Goal: Check status: Check status

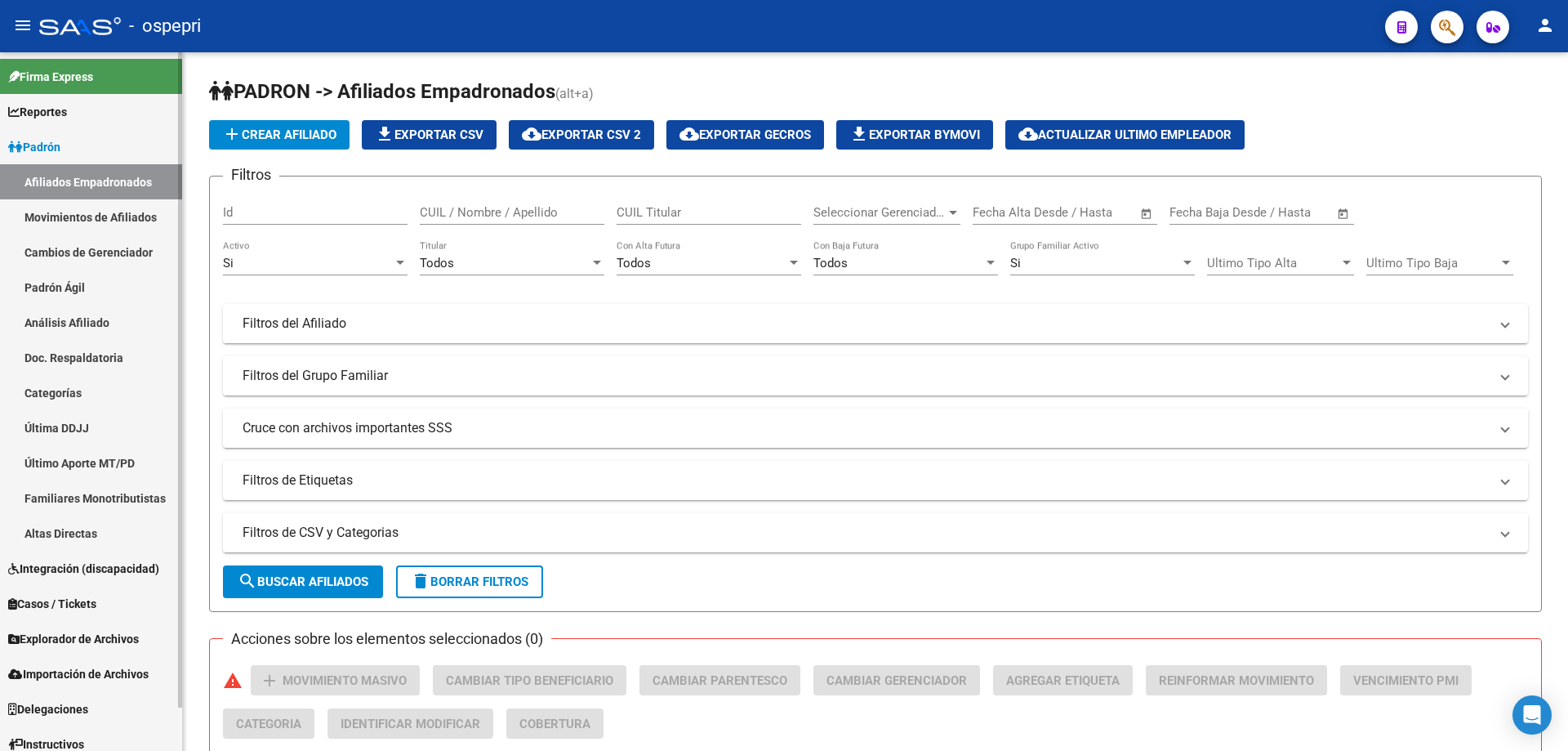
click at [89, 286] on link "Padrón Ágil" at bounding box center [91, 287] width 182 height 35
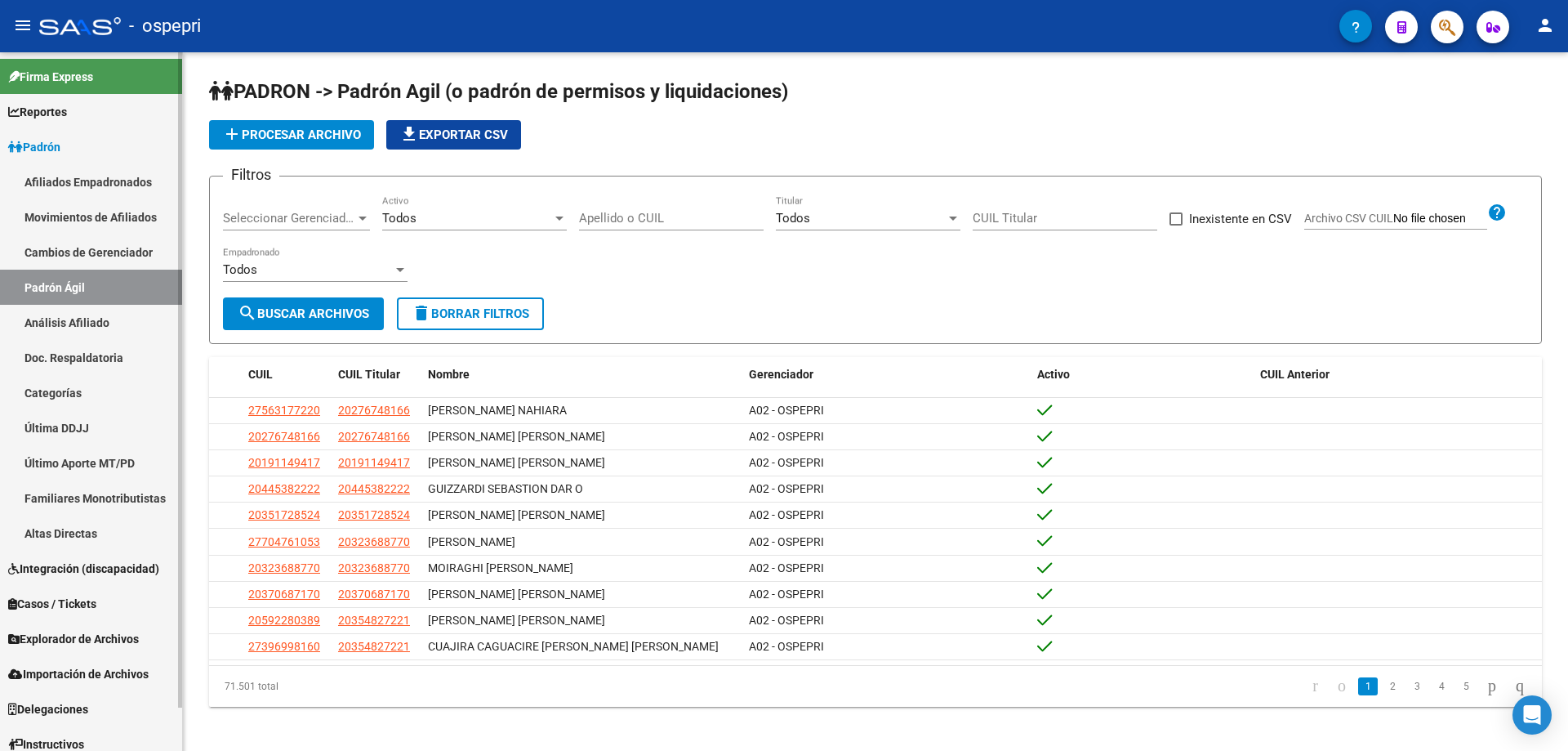
click at [106, 326] on link "Análisis Afiliado" at bounding box center [91, 322] width 182 height 35
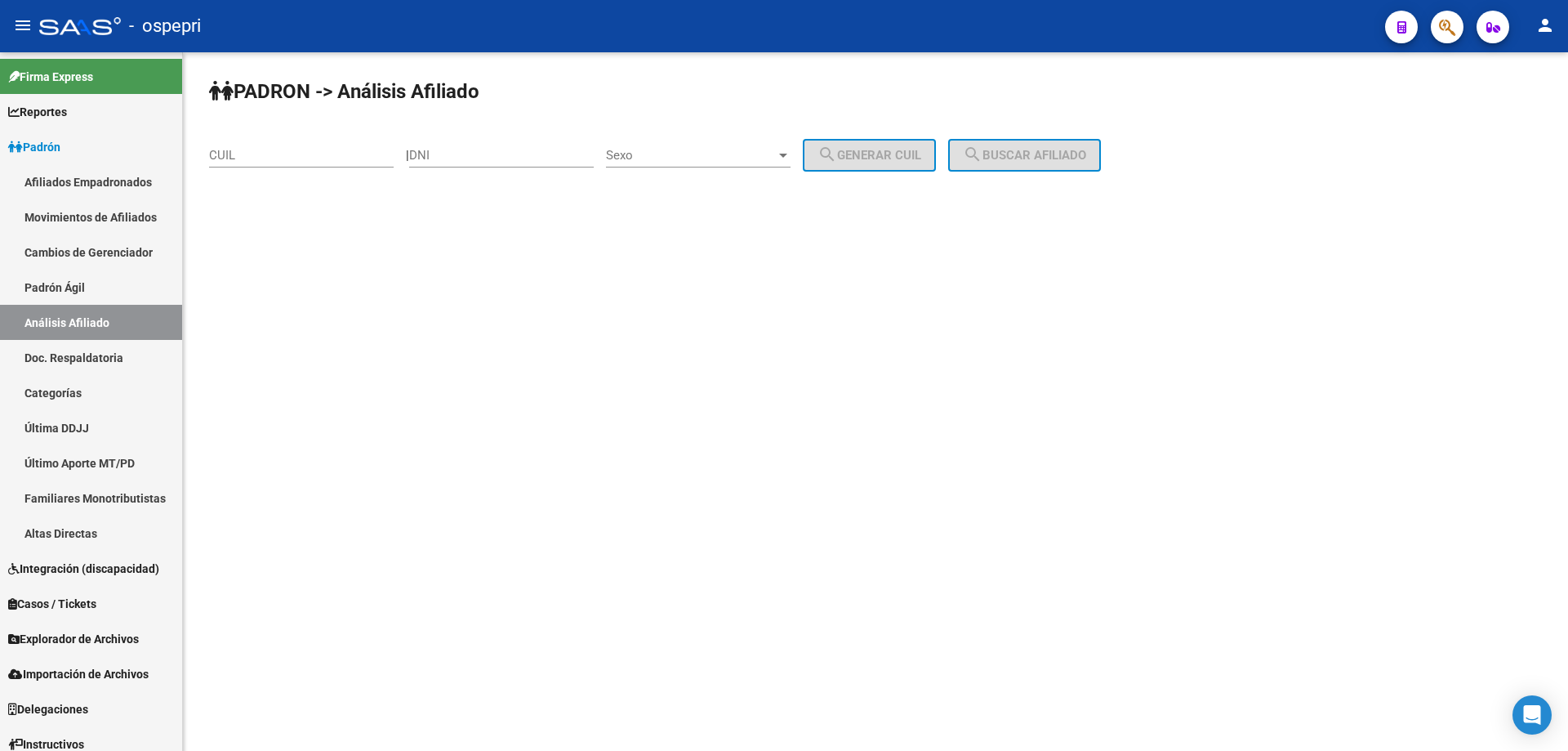
drag, startPoint x: 457, startPoint y: 140, endPoint x: 436, endPoint y: 158, distance: 27.7
click at [434, 158] on input "DNI" at bounding box center [502, 155] width 185 height 14
paste input "37487121"
type input "37487121"
click at [677, 155] on span "Sexo" at bounding box center [691, 155] width 170 height 14
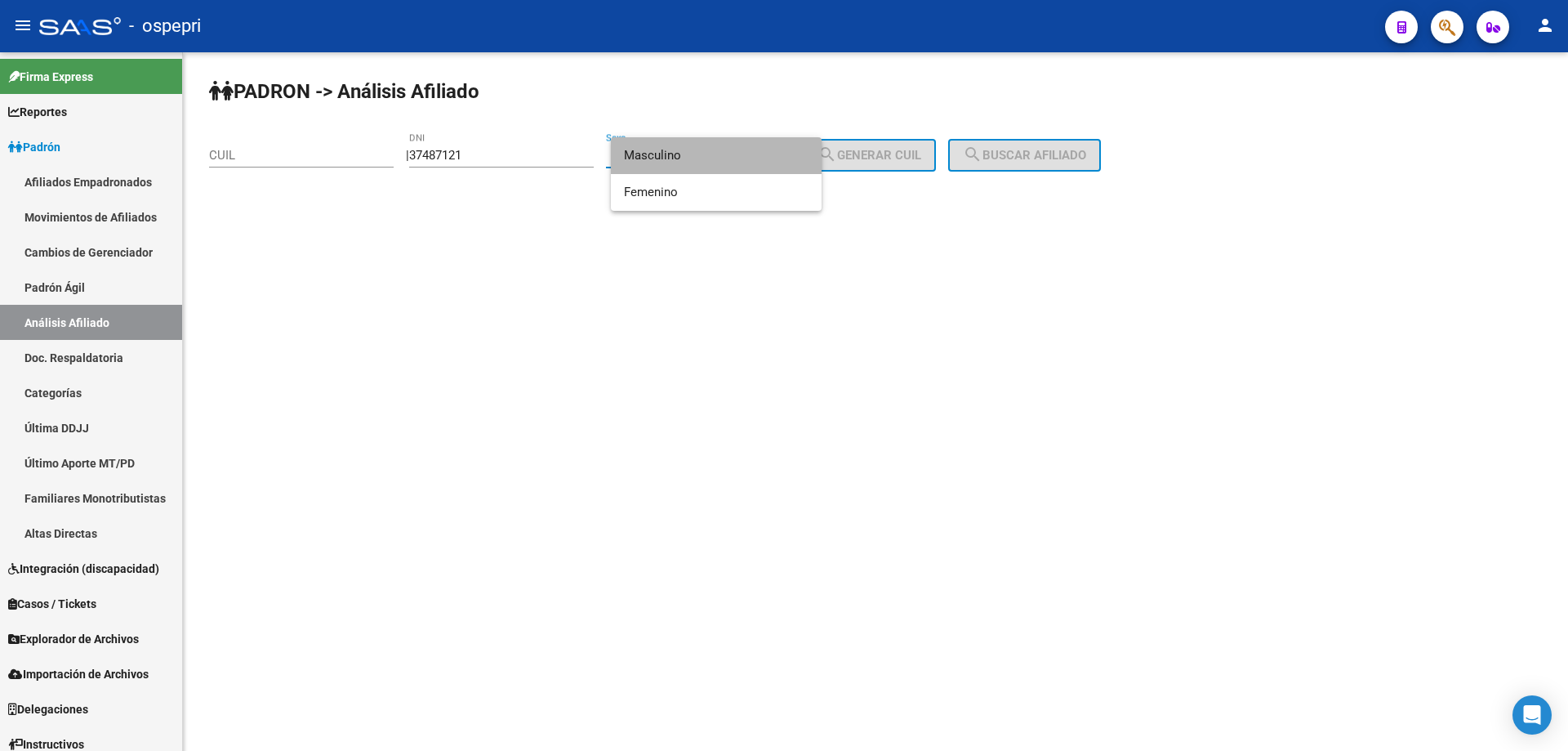
click at [677, 160] on span "Masculino" at bounding box center [716, 155] width 185 height 37
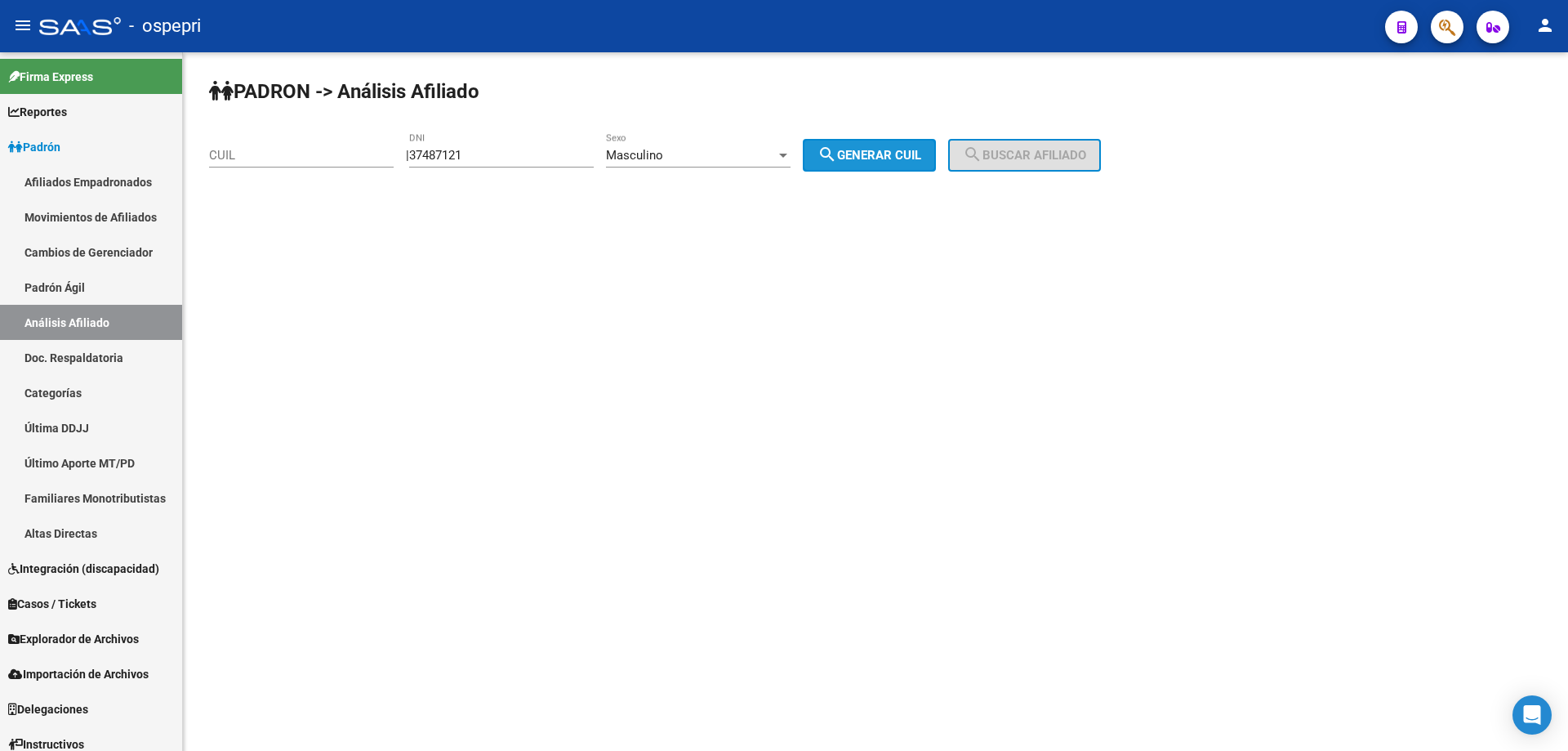
click at [837, 156] on mat-icon "search" at bounding box center [827, 154] width 20 height 20
type input "20-37487121-9"
click at [1028, 149] on span "search Buscar afiliado" at bounding box center [1024, 155] width 124 height 14
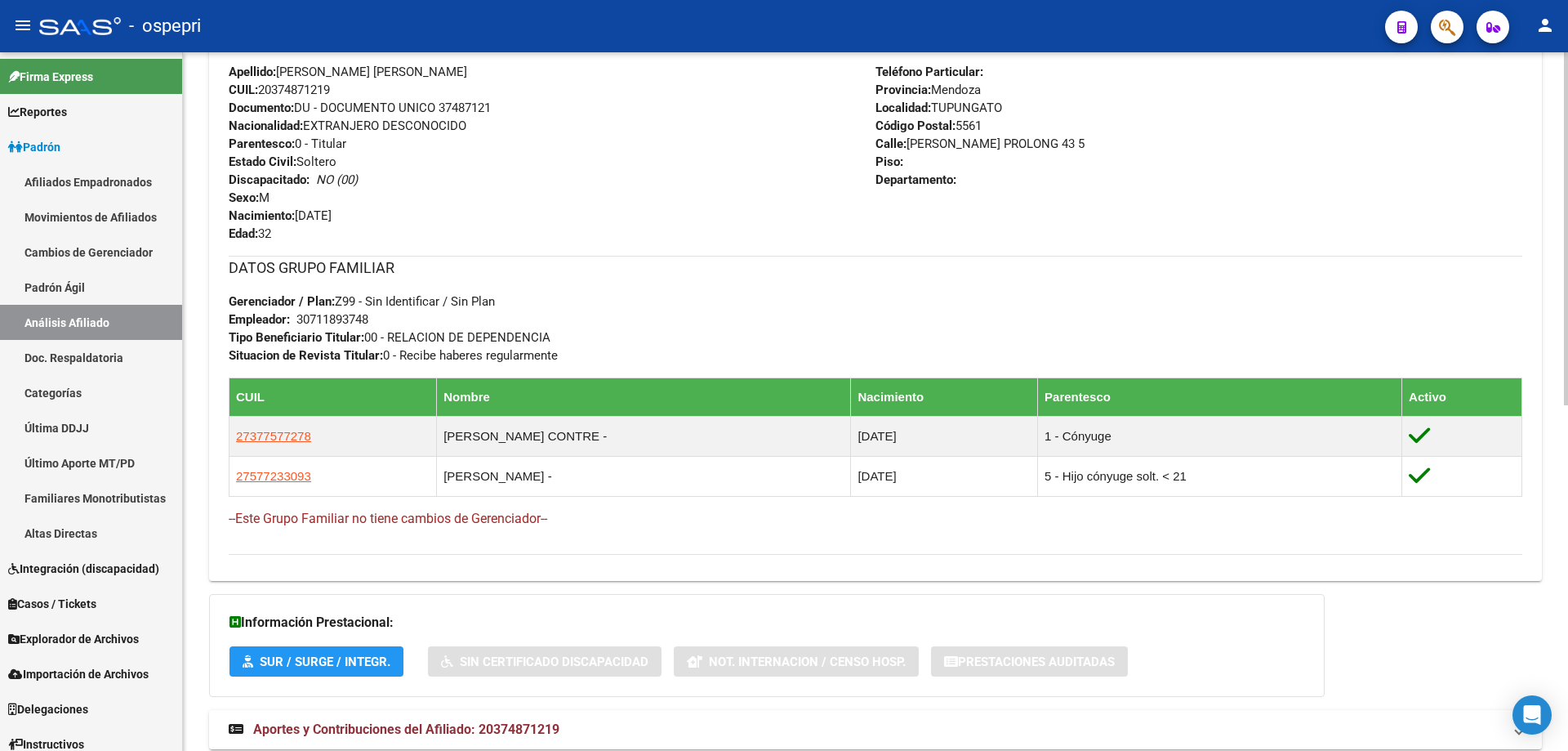
scroll to position [686, 0]
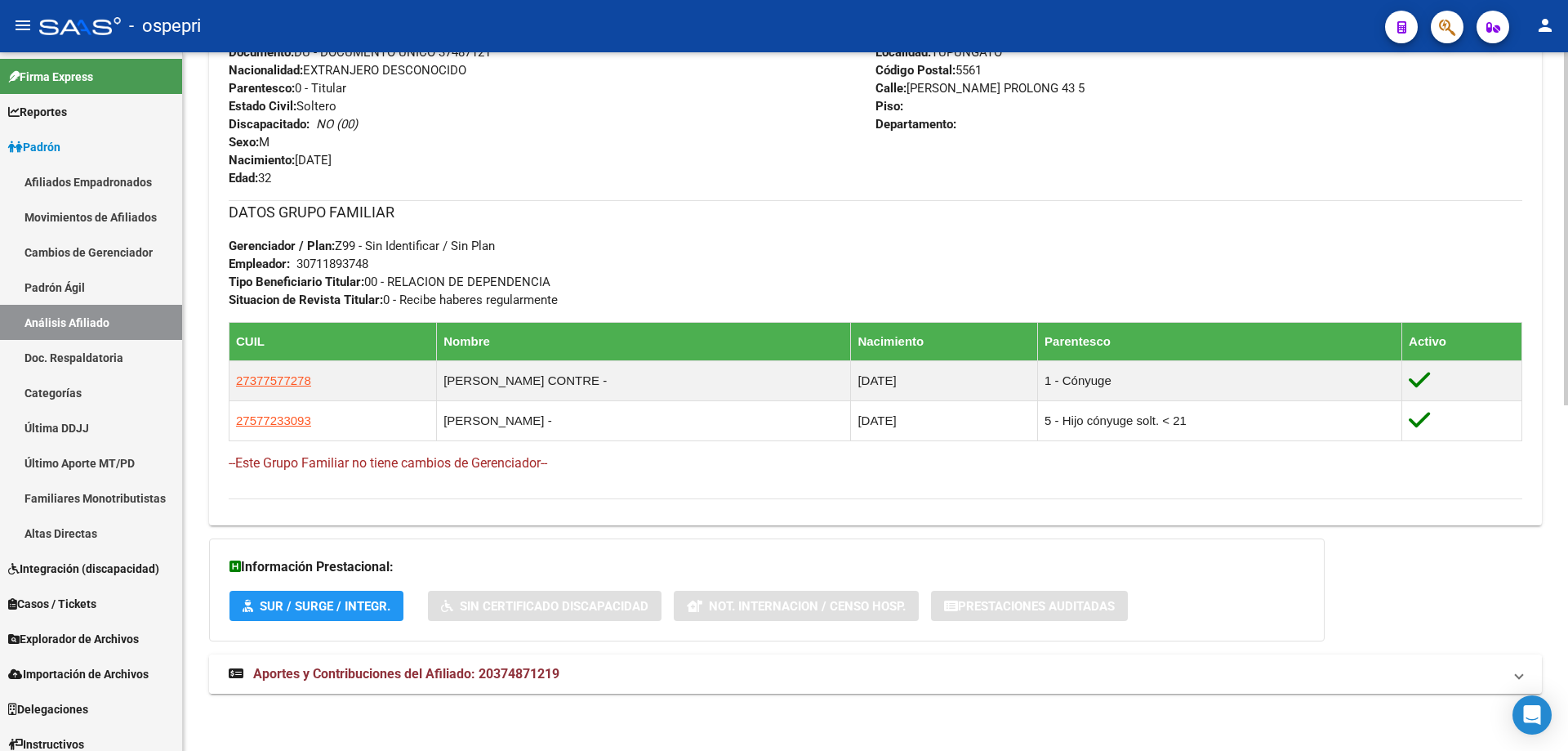
click at [438, 663] on mat-expansion-panel-header "Aportes y Contribuciones del Afiliado: 20374871219" at bounding box center [876, 673] width 1333 height 39
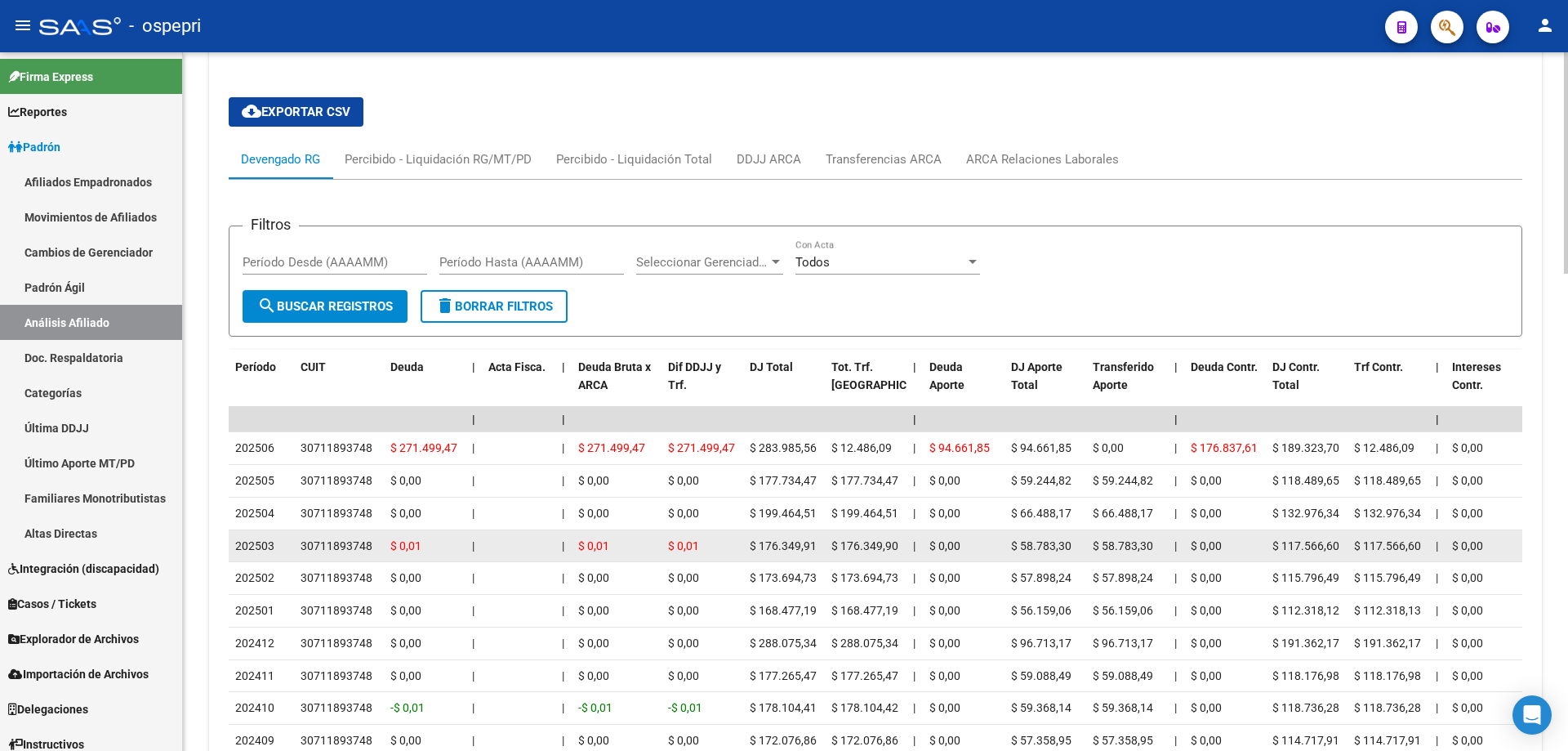
scroll to position [1069, 0]
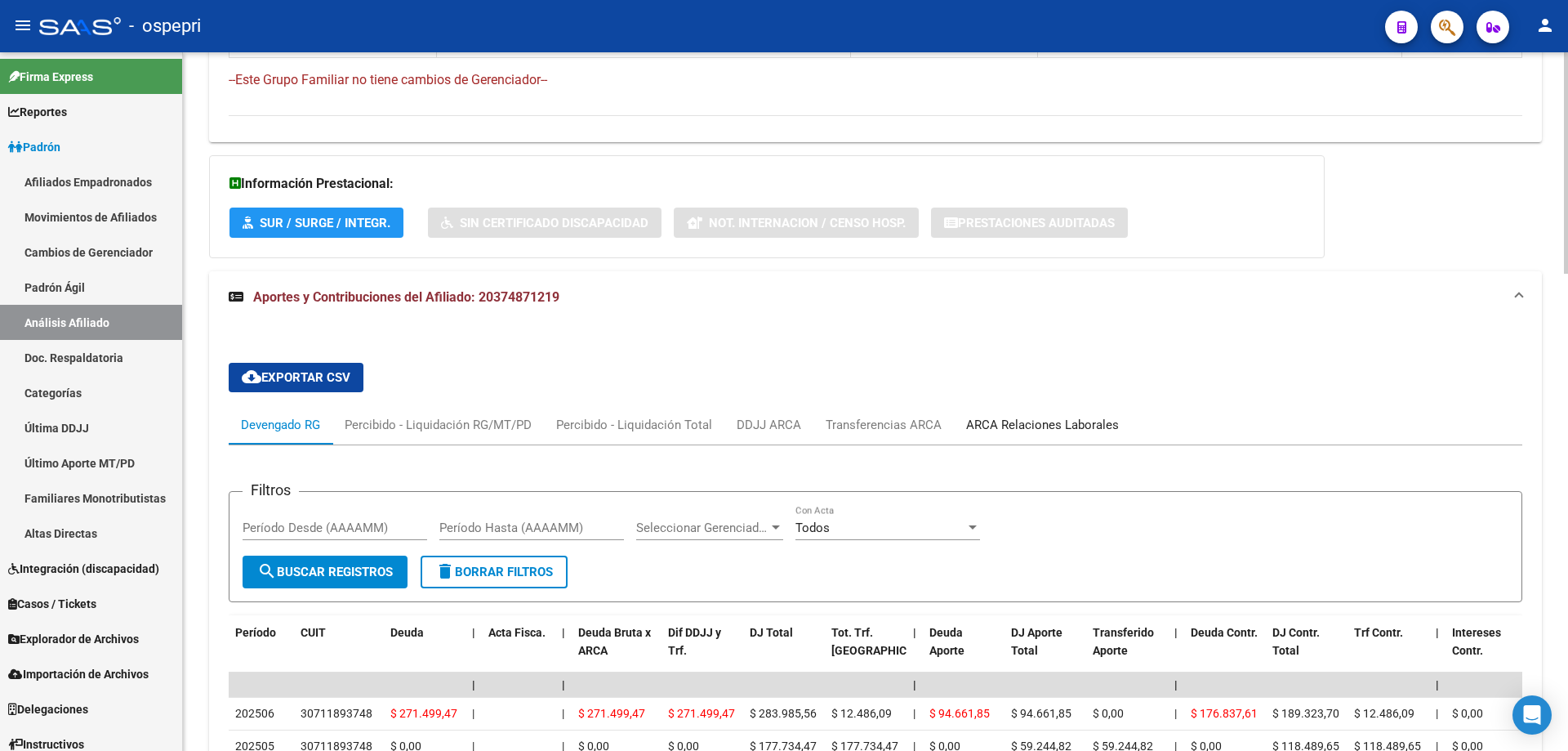
click at [1077, 416] on div "ARCA Relaciones Laborales" at bounding box center [1042, 425] width 152 height 18
